Goal: Navigation & Orientation: Find specific page/section

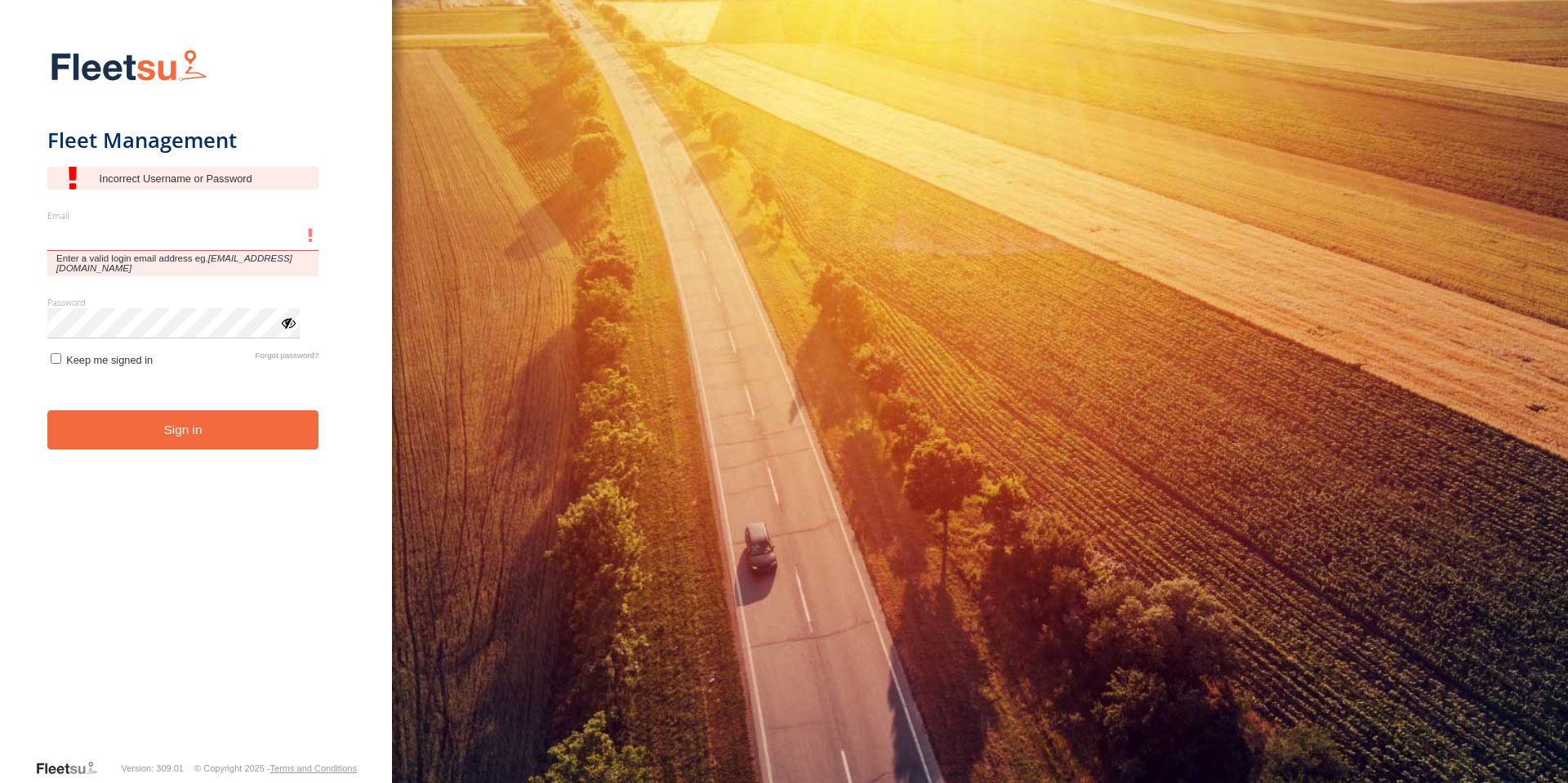
type input "**********"
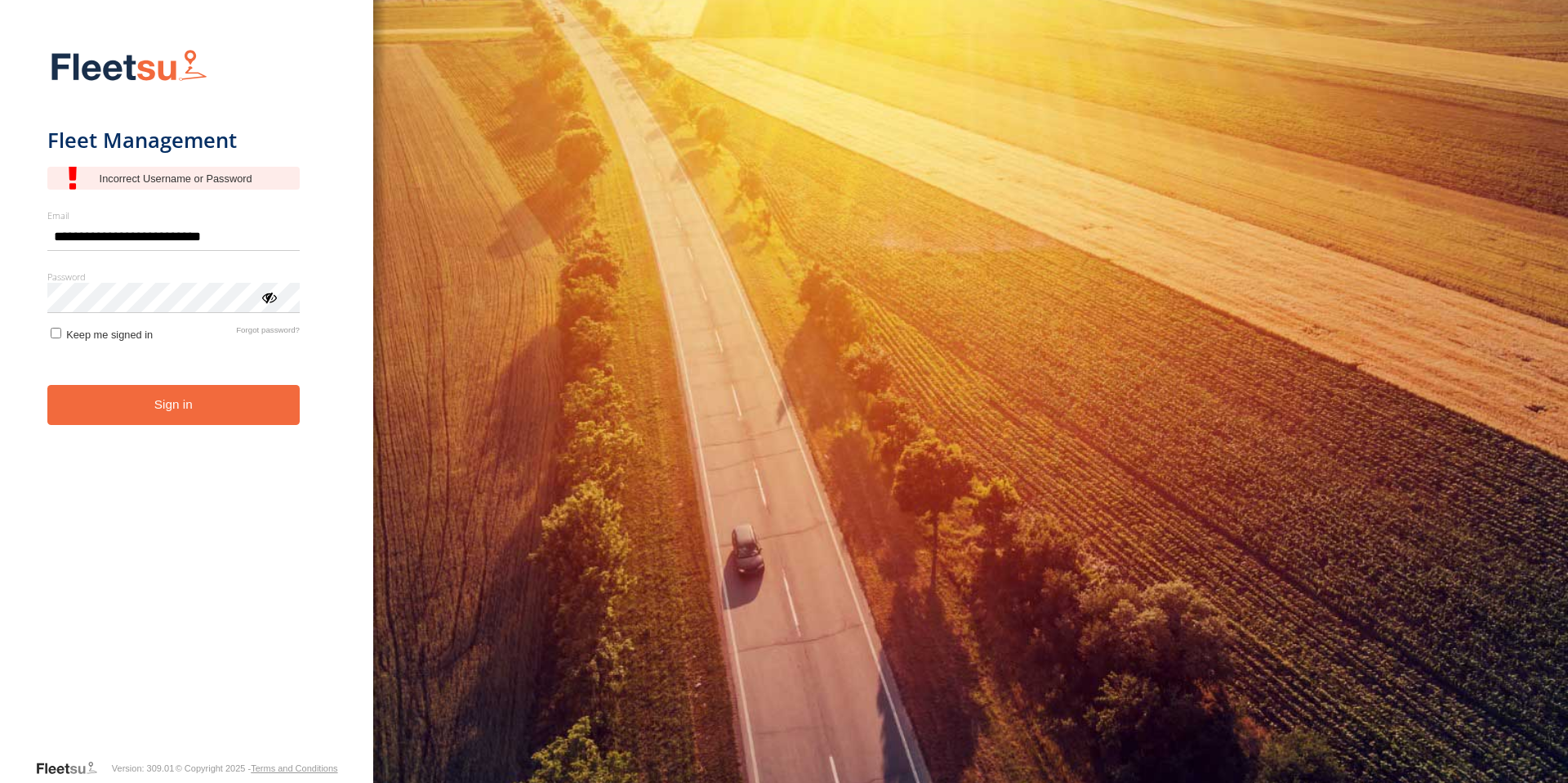
click at [192, 415] on button "Sign in" at bounding box center [174, 405] width 253 height 40
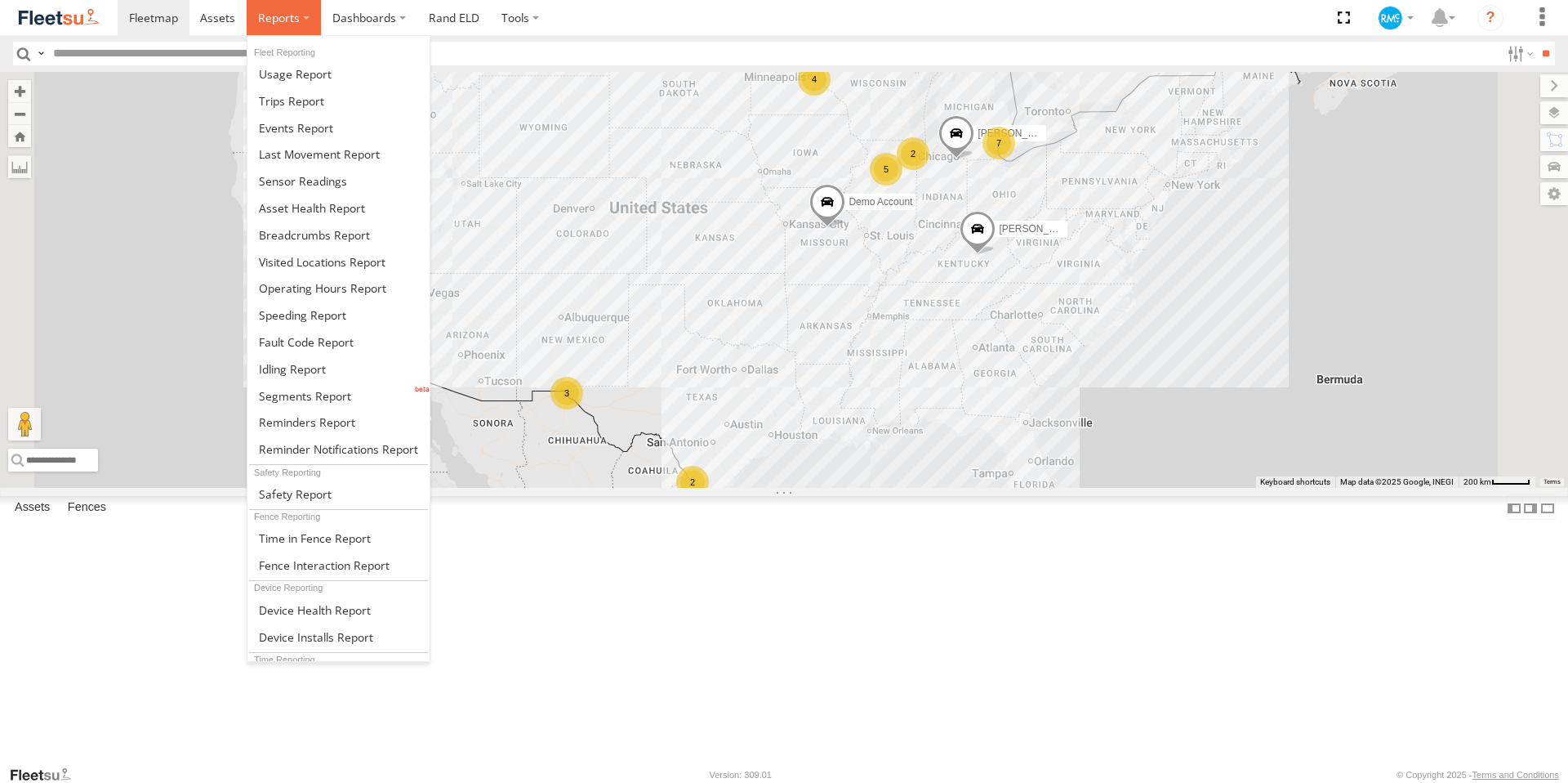
click at [302, 14] on label at bounding box center [284, 17] width 75 height 35
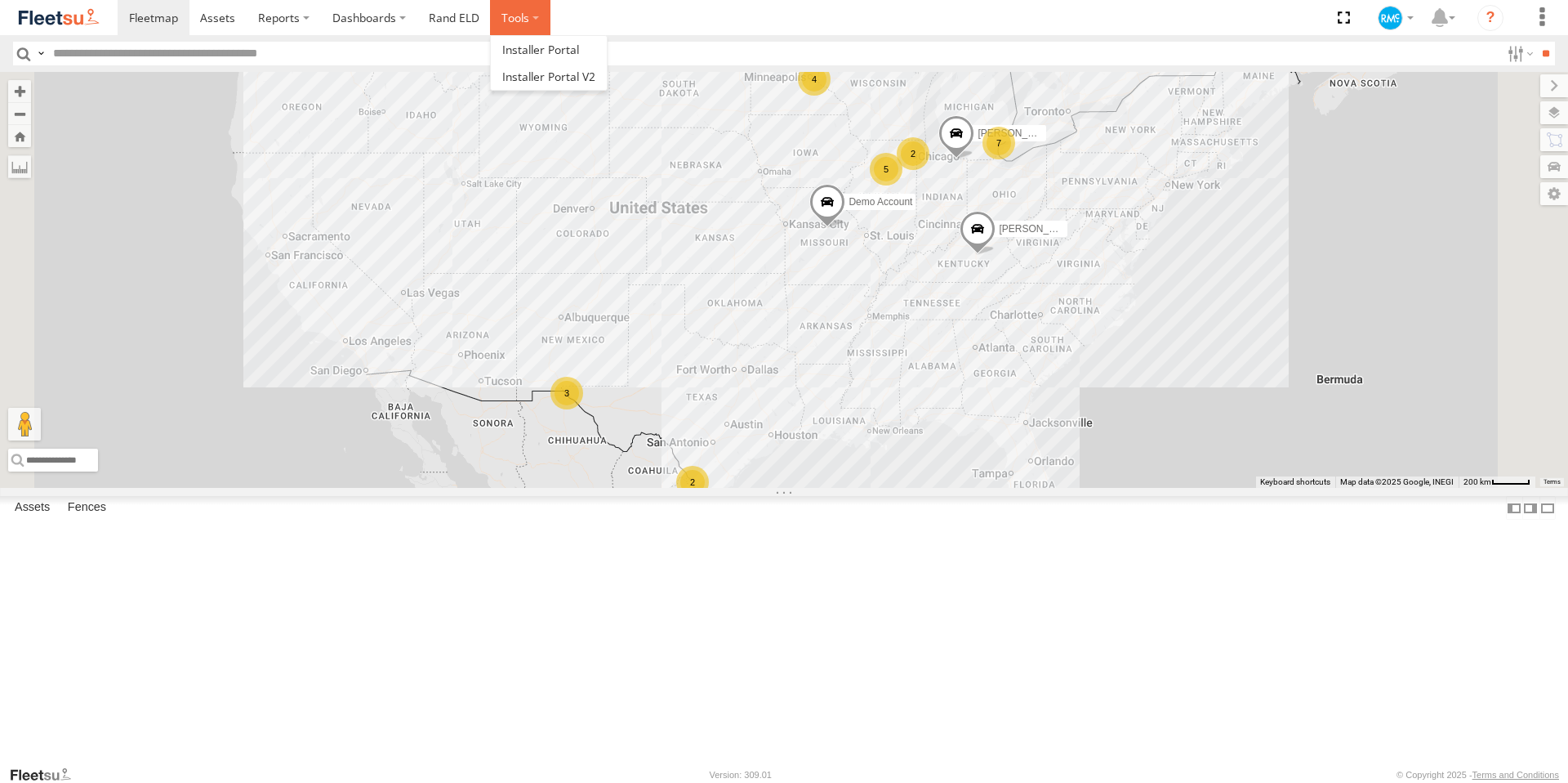
click at [543, 19] on label at bounding box center [520, 17] width 60 height 35
click at [404, 16] on label "Dashboards" at bounding box center [369, 17] width 97 height 35
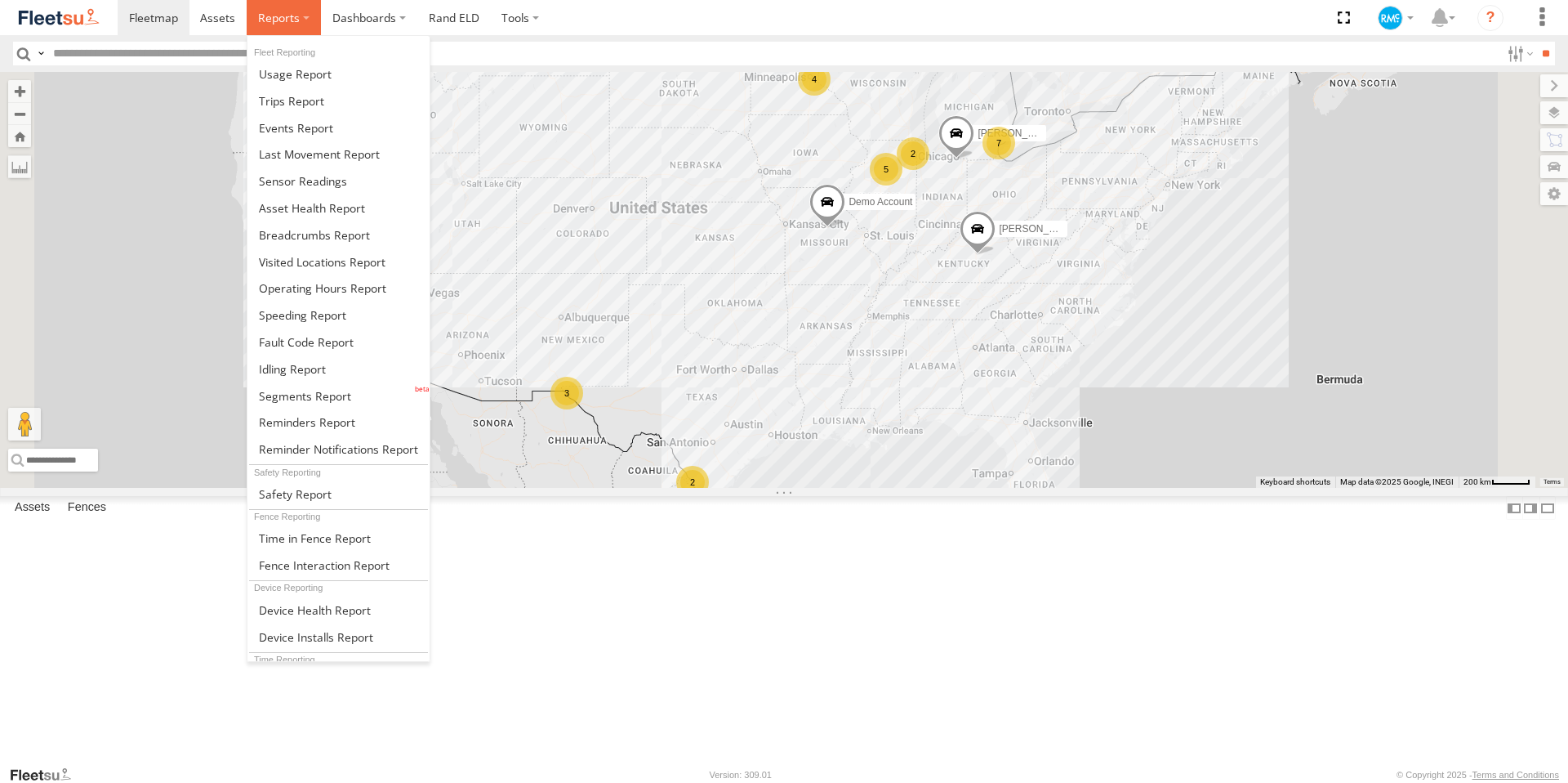
click at [304, 17] on label at bounding box center [284, 17] width 75 height 35
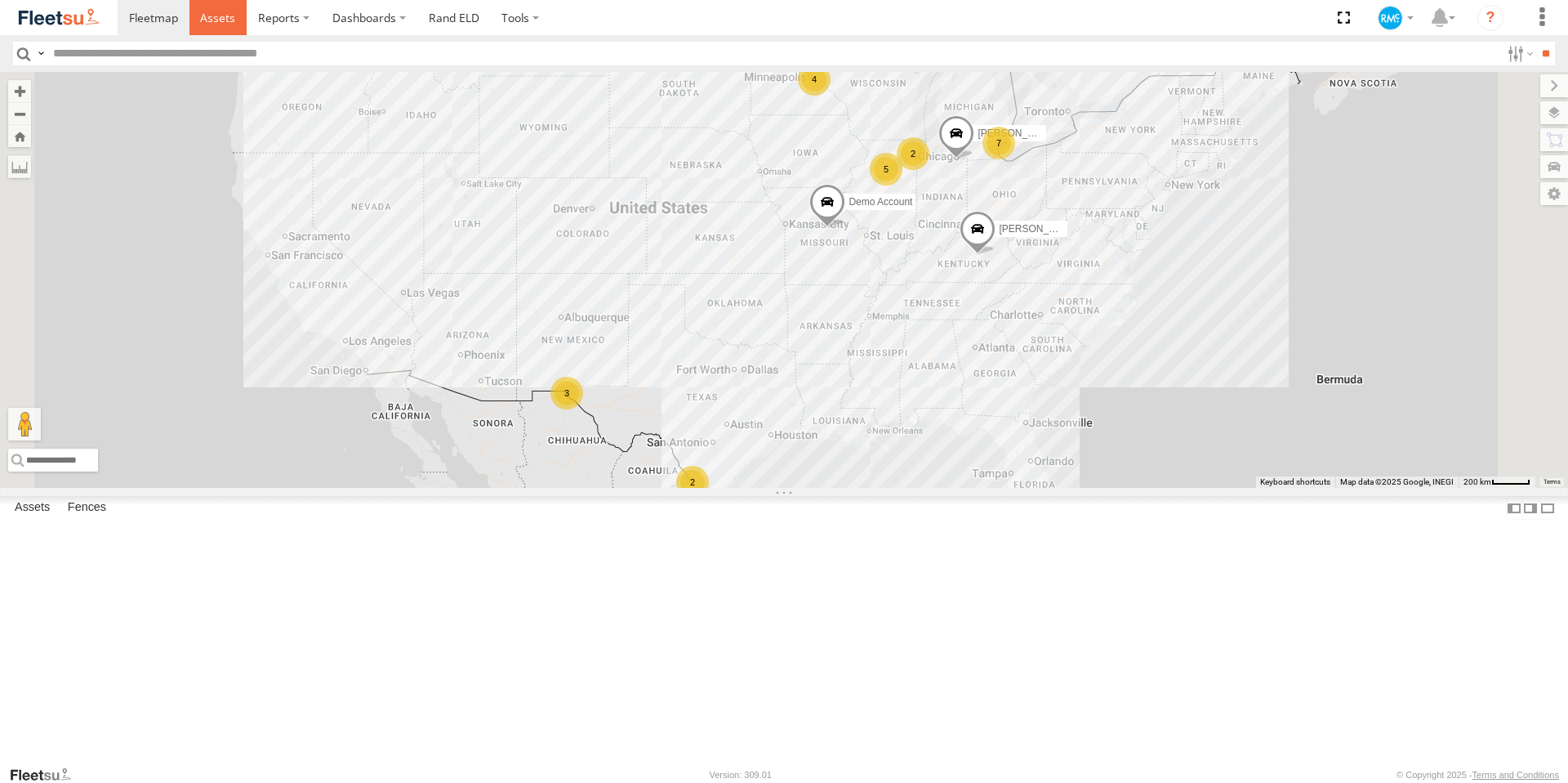
click at [212, 15] on span at bounding box center [217, 18] width 35 height 15
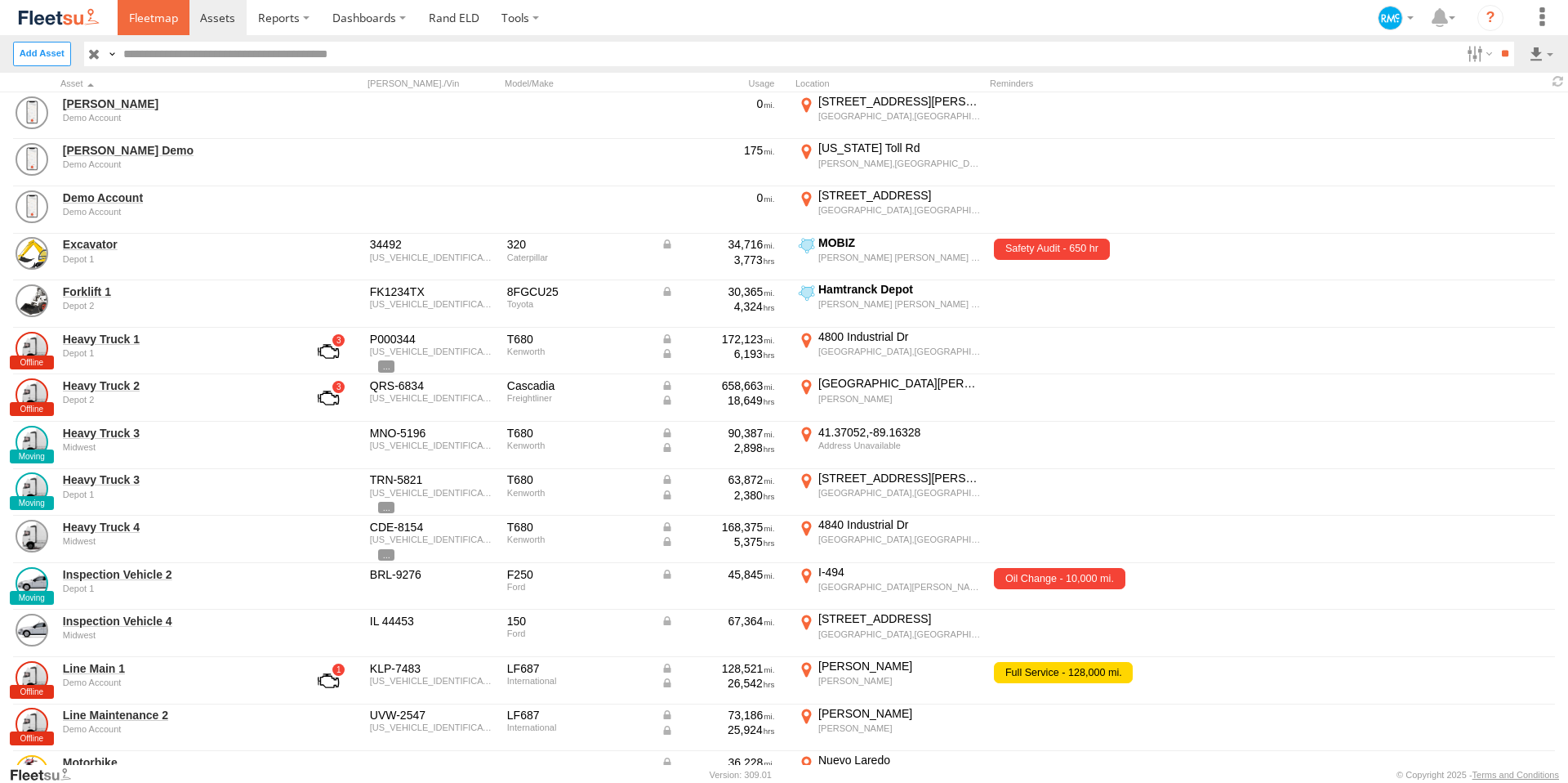
click at [142, 14] on span at bounding box center [153, 18] width 49 height 15
